Goal: Complete application form

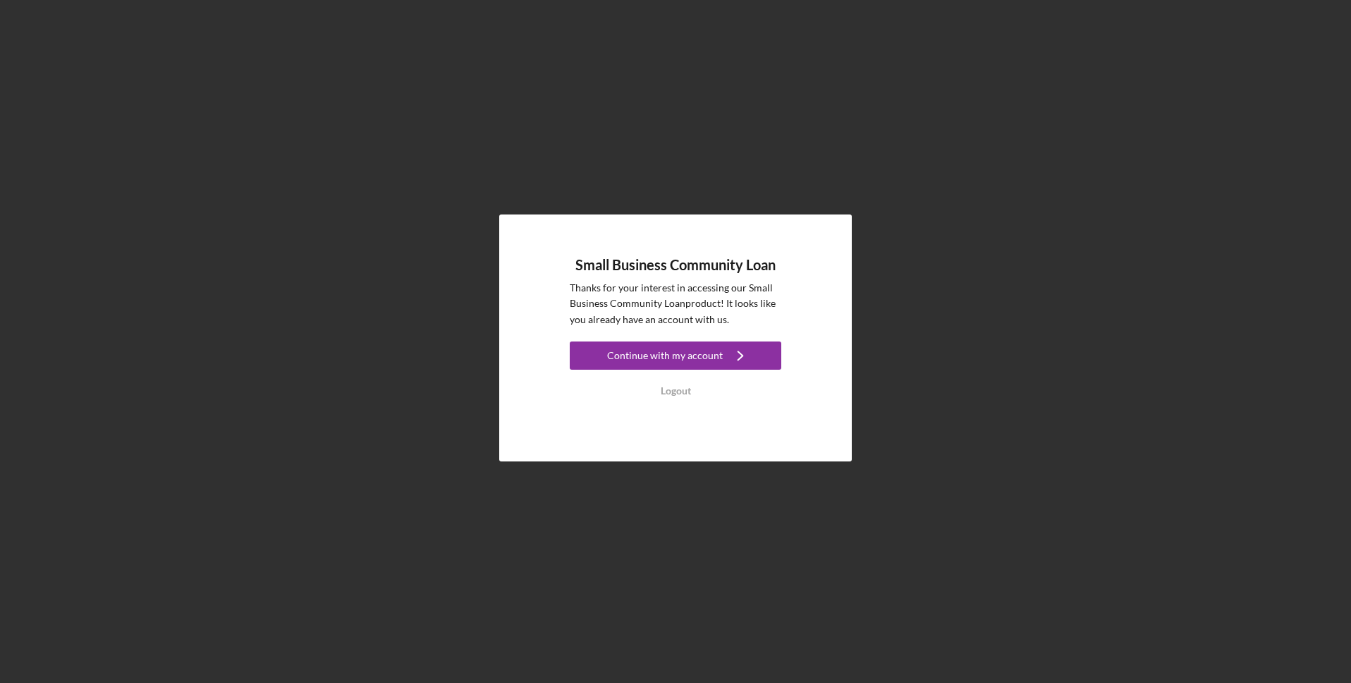
click at [611, 371] on link "Continue with my account Icon/Navigate" at bounding box center [676, 357] width 212 height 32
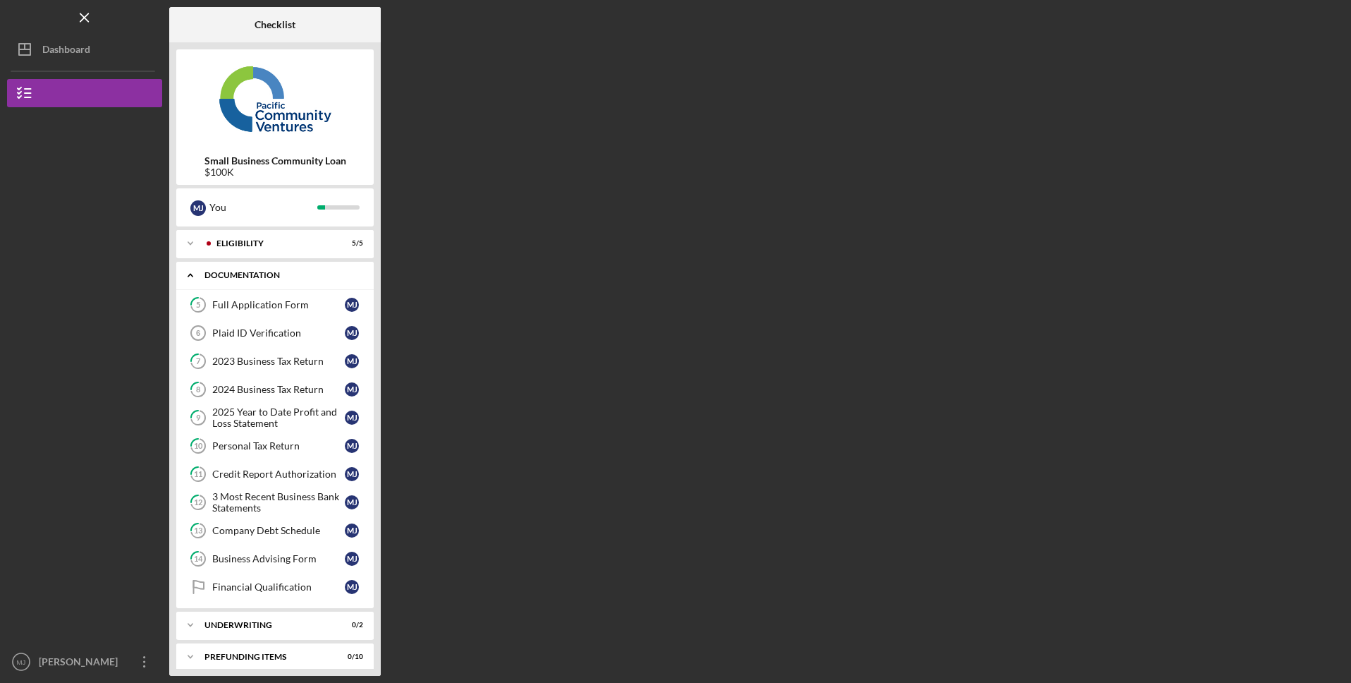
click at [188, 270] on icon "Icon/Expander" at bounding box center [190, 275] width 28 height 28
